Goal: Task Accomplishment & Management: Use online tool/utility

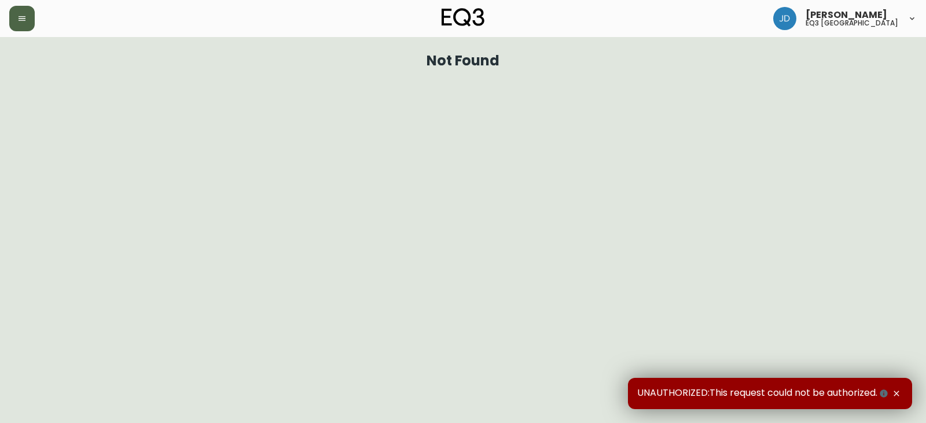
click at [20, 15] on icon "button" at bounding box center [21, 18] width 9 height 9
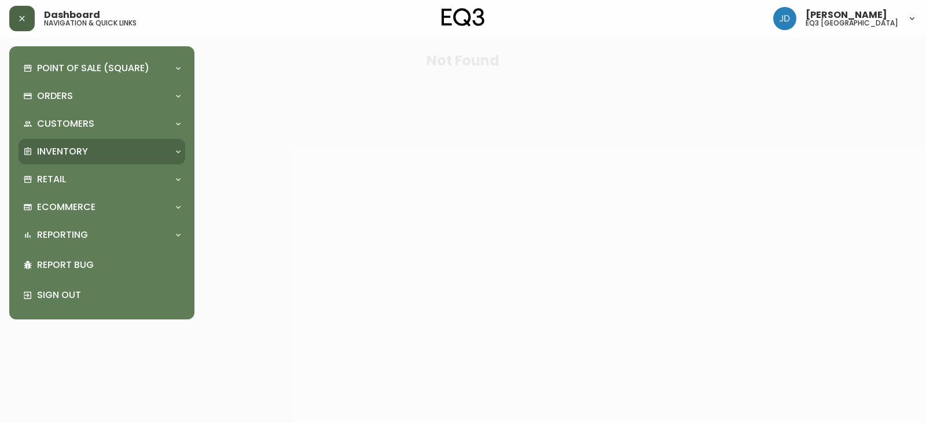
click at [78, 152] on p "Inventory" at bounding box center [62, 151] width 51 height 13
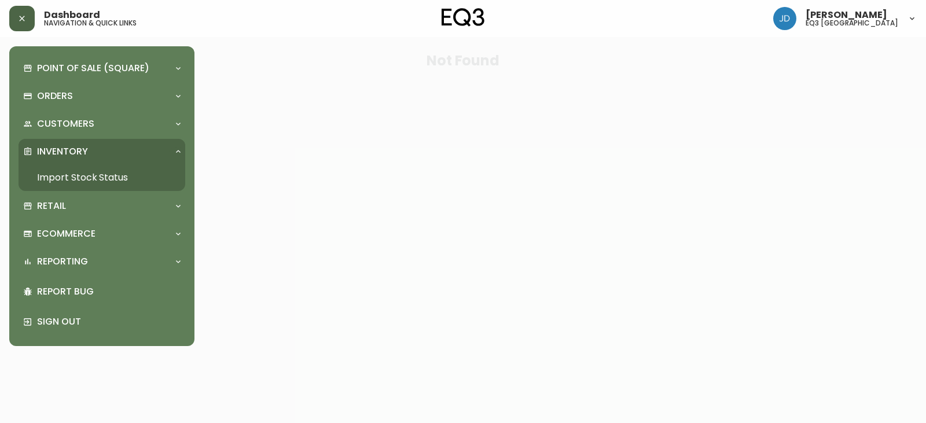
click at [78, 174] on link "Import Stock Status" at bounding box center [102, 177] width 167 height 27
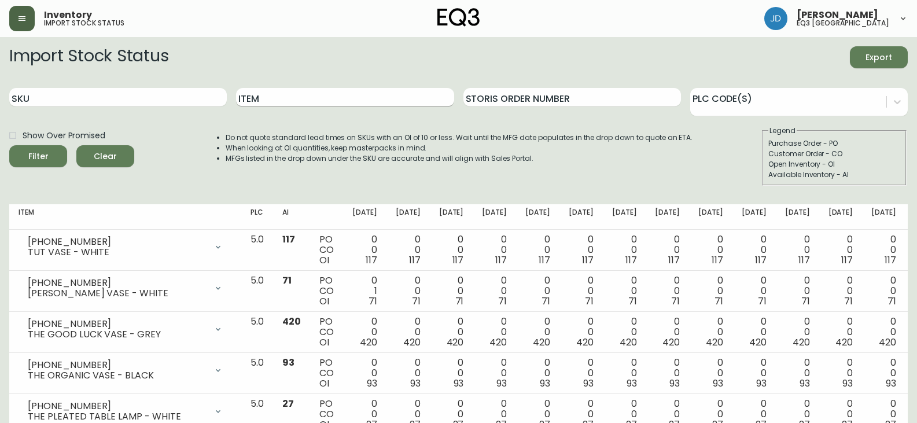
click at [287, 94] on input "Item" at bounding box center [345, 97] width 218 height 19
type input "RECLAIMED TEAK"
click at [47, 158] on div "Filter" at bounding box center [38, 156] width 20 height 14
